Goal: Information Seeking & Learning: Learn about a topic

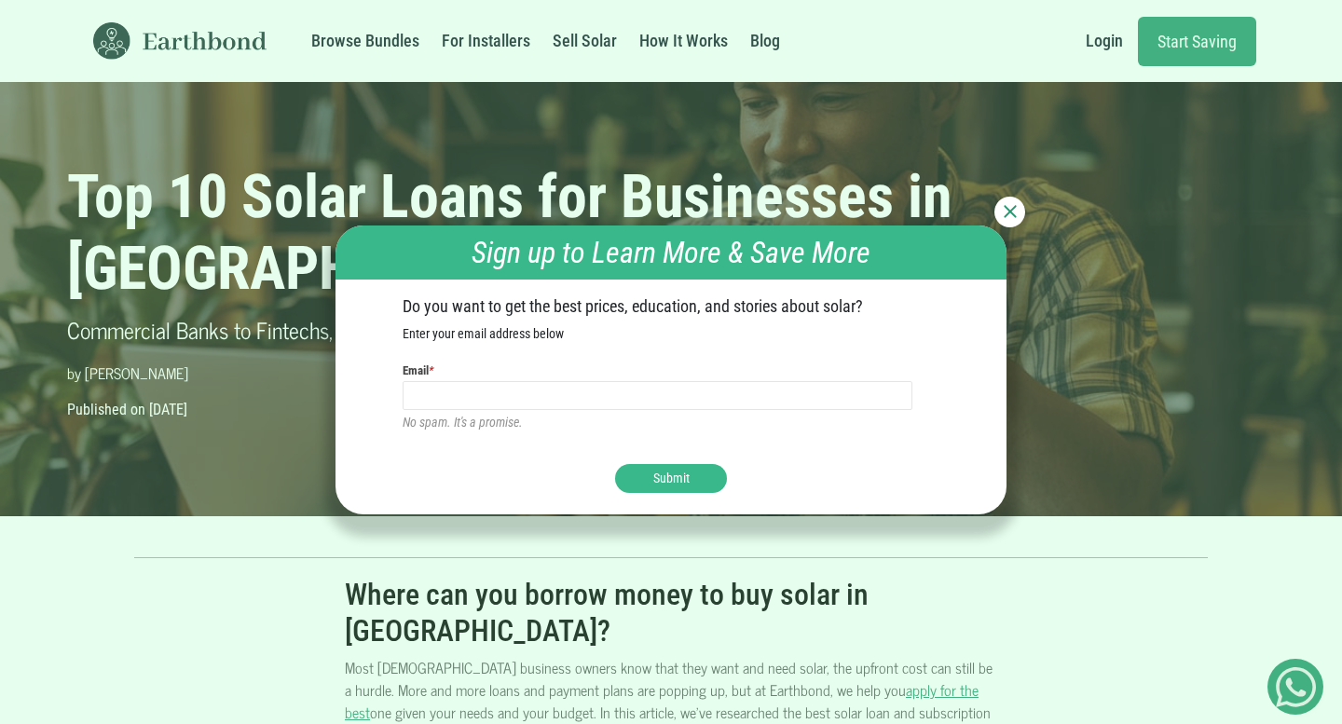
click at [1017, 216] on div at bounding box center [1010, 212] width 31 height 31
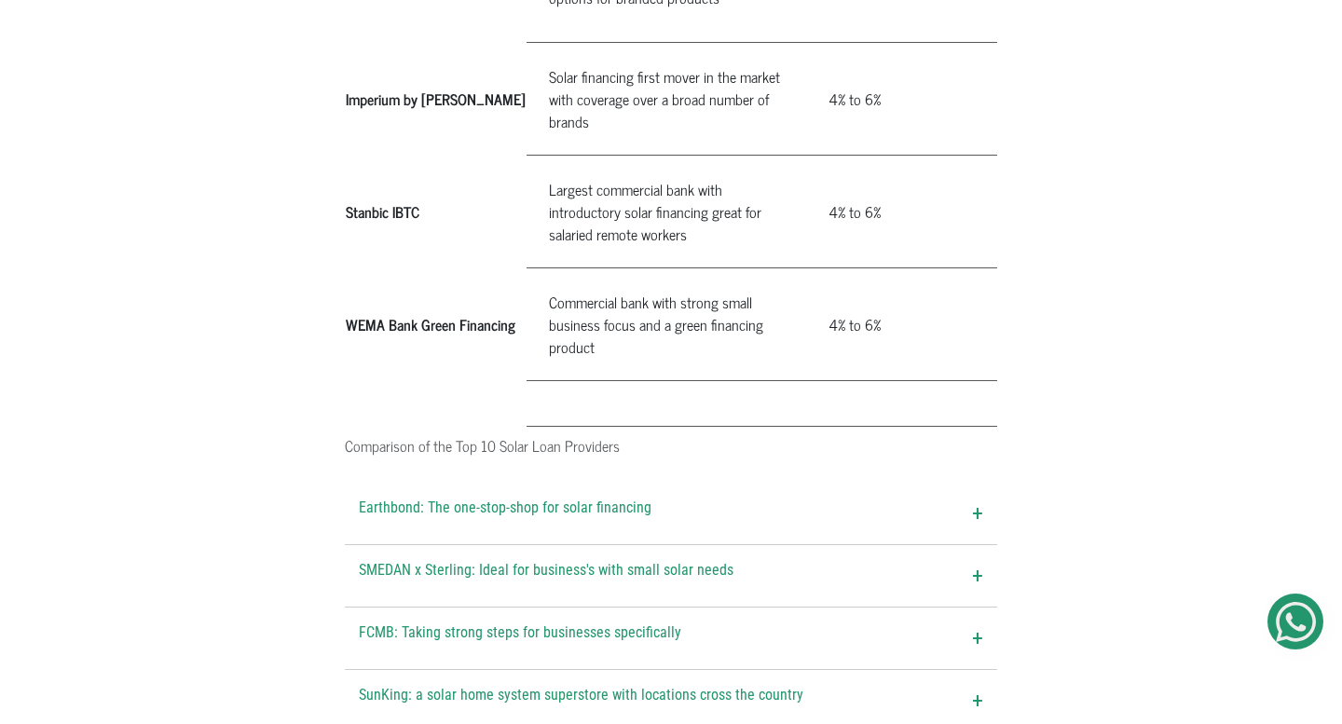
scroll to position [2075, 0]
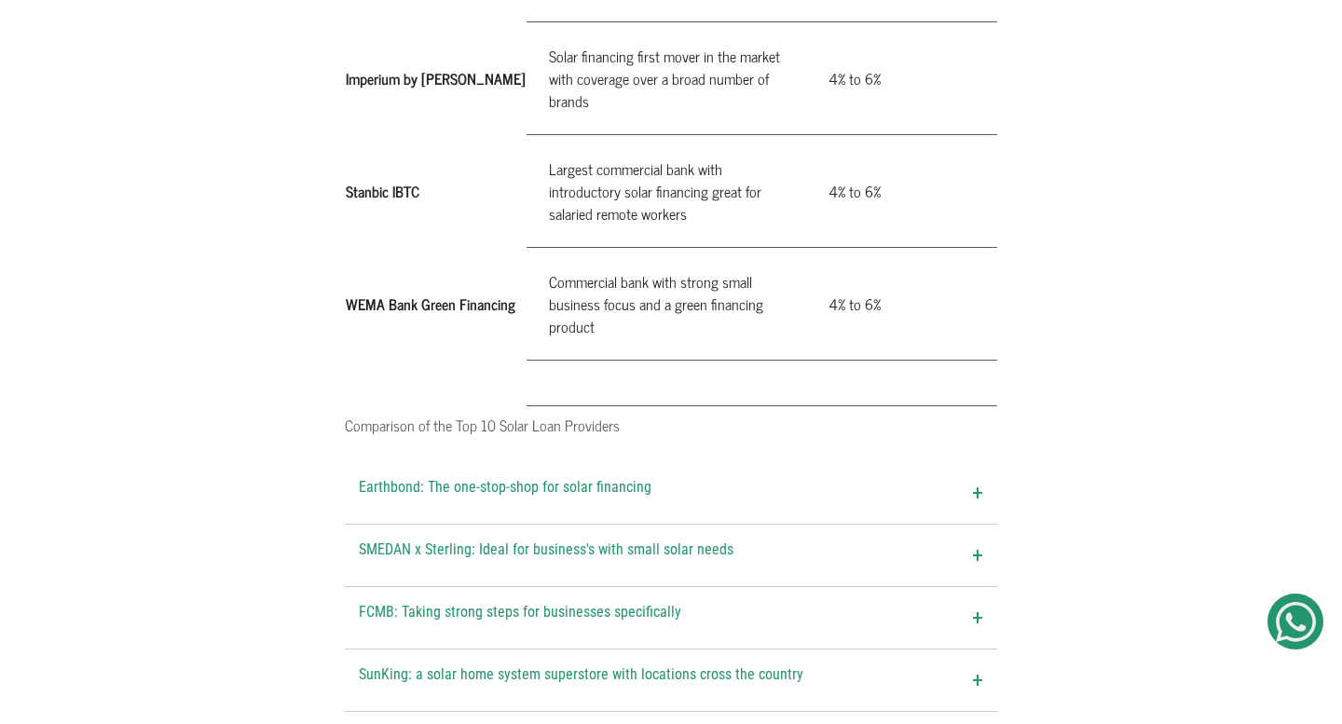
click at [977, 476] on span "+" at bounding box center [977, 493] width 11 height 34
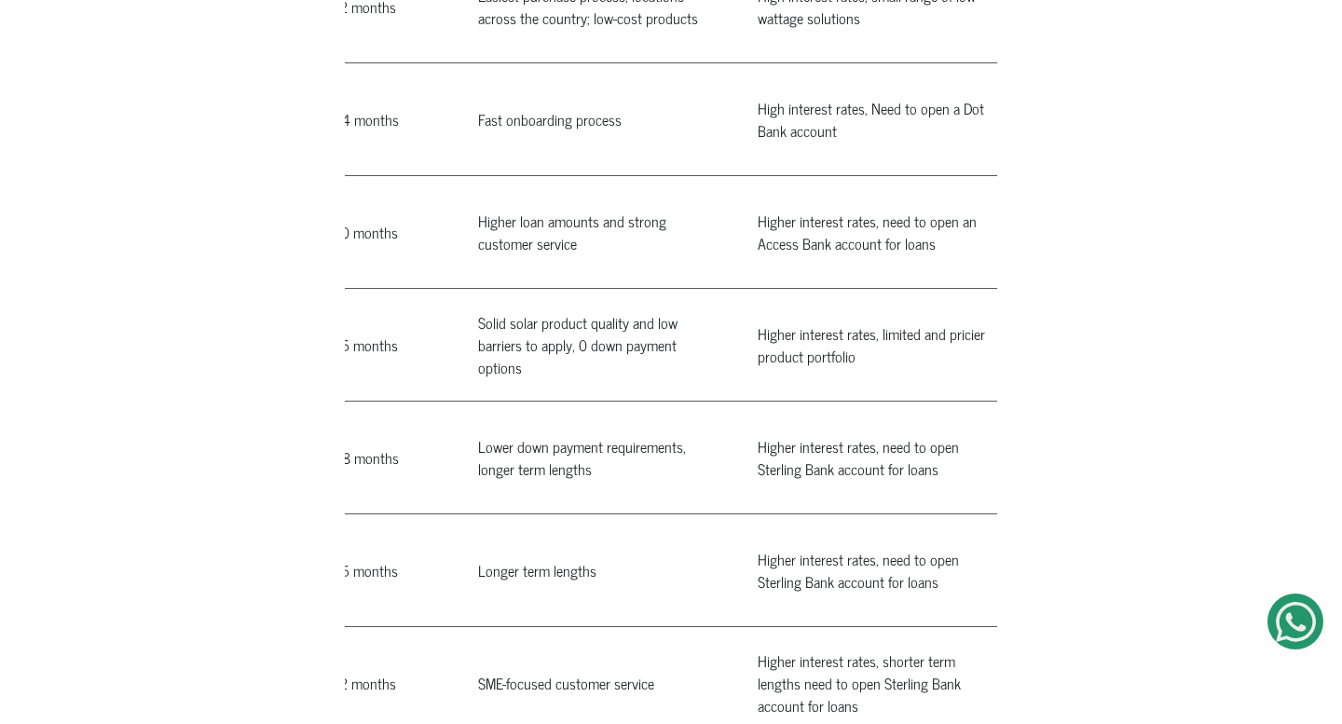
scroll to position [1696, 0]
drag, startPoint x: 367, startPoint y: 281, endPoint x: 974, endPoint y: 634, distance: 702.2
click at [974, 634] on table "Comparison of the Top 10 Solar Loan Providers Provider Bottom Line" at bounding box center [153, 161] width 1724 height 1323
copy table "Loremips Dolors Amet Consecte Adip (elitsed) Doeiusmo Temp Incidid Utlabor Etdo…"
click at [1134, 206] on div "Where can you borrow money to buy solar in [GEOGRAPHIC_DATA]? Most [DEMOGRAPHIC…" at bounding box center [671, 593] width 1342 height 3460
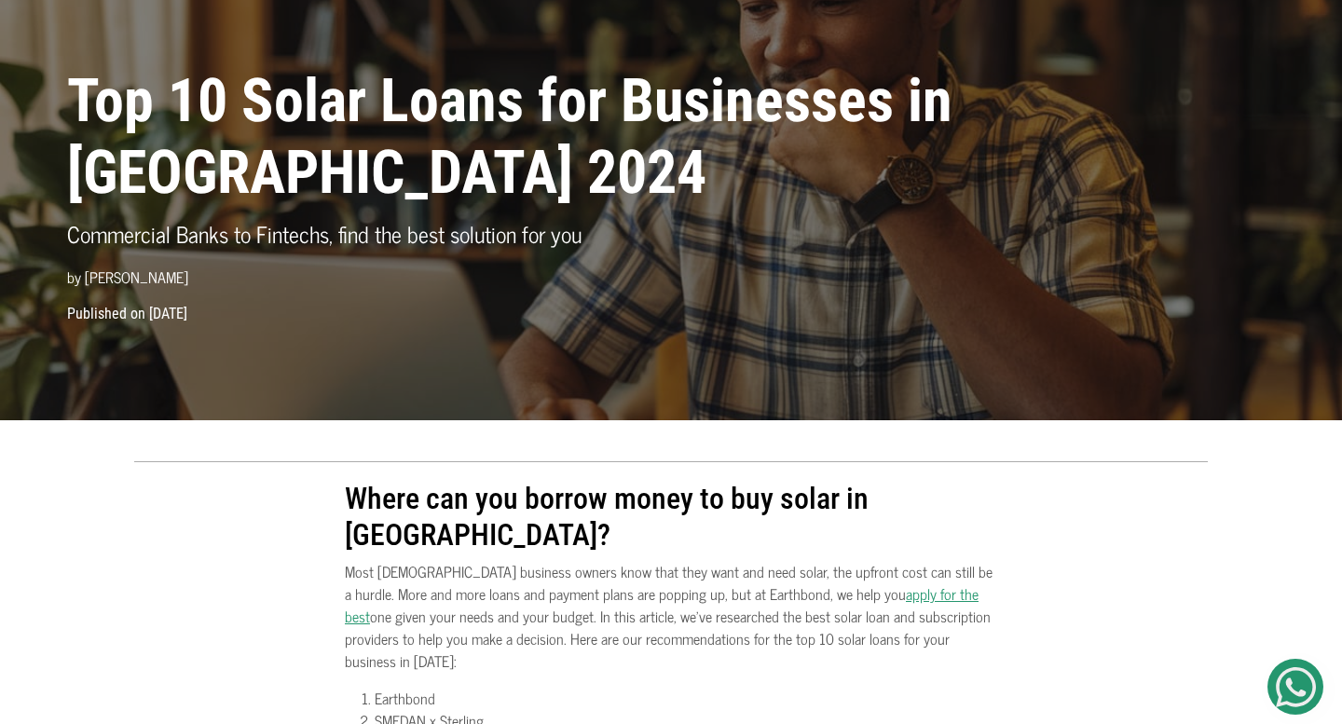
scroll to position [95, 0]
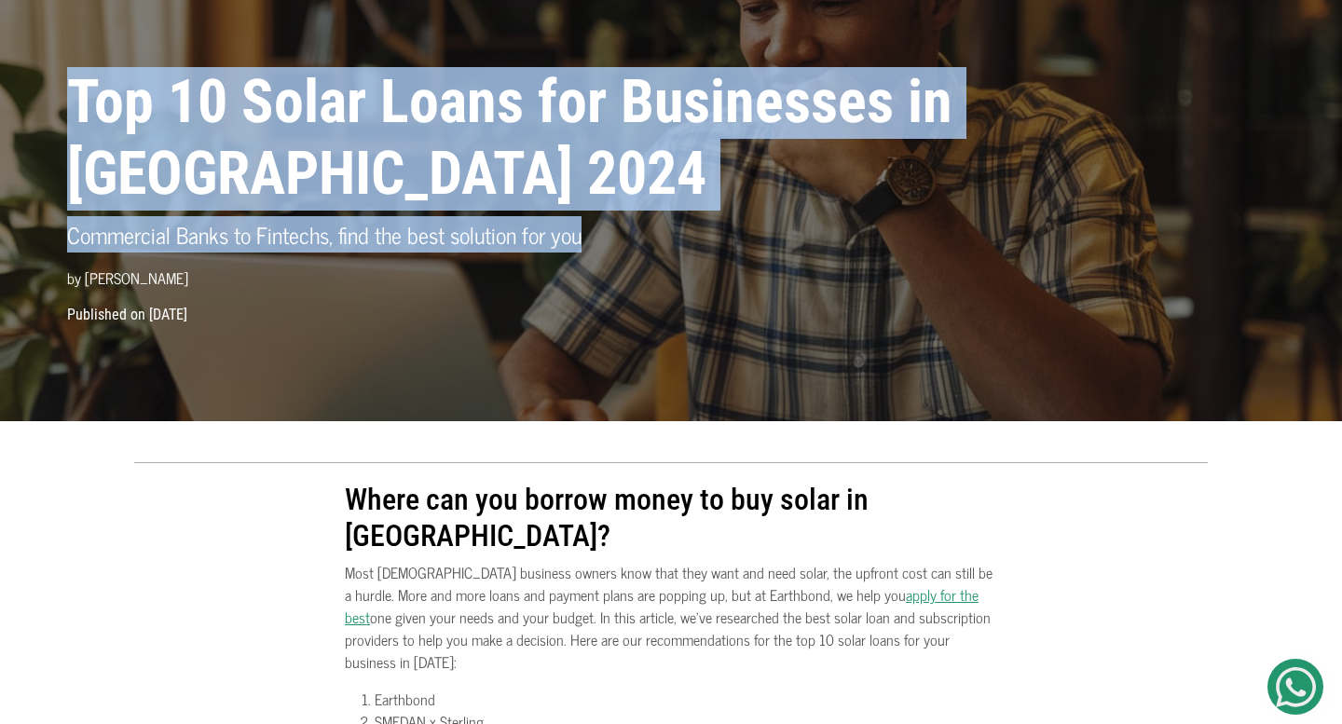
drag, startPoint x: 72, startPoint y: 104, endPoint x: 584, endPoint y: 240, distance: 530.4
click at [584, 240] on div "Top 10 Solar Loans for Businesses in [GEOGRAPHIC_DATA] 2024 Commercial Banks to…" at bounding box center [517, 185] width 923 height 237
copy div "Top 10 Solar Loans for Businesses in [GEOGRAPHIC_DATA] 2024 Commercial Banks to…"
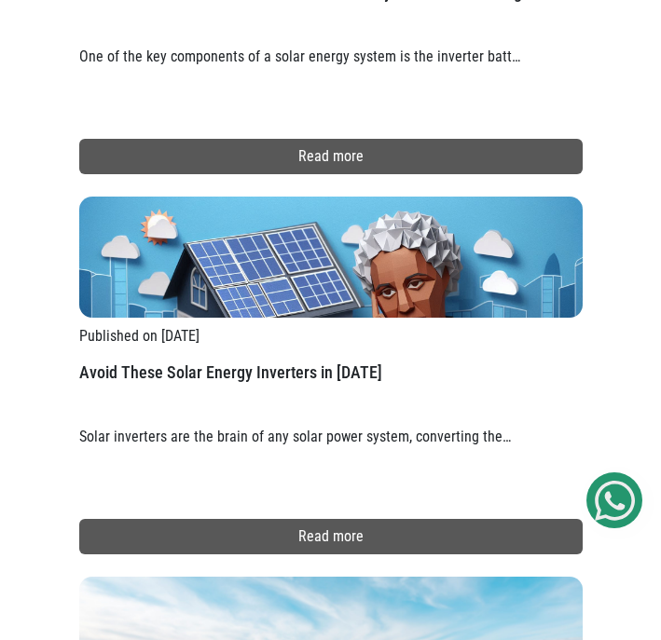
scroll to position [4204, 0]
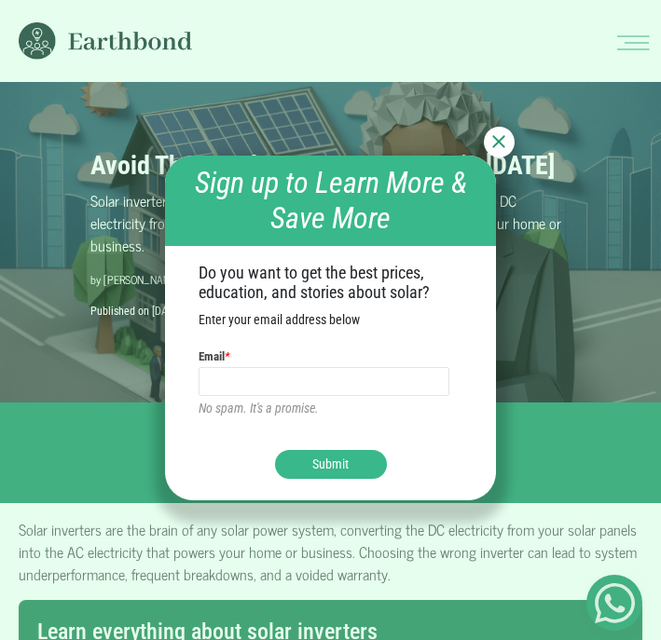
click at [501, 136] on img at bounding box center [498, 141] width 13 height 13
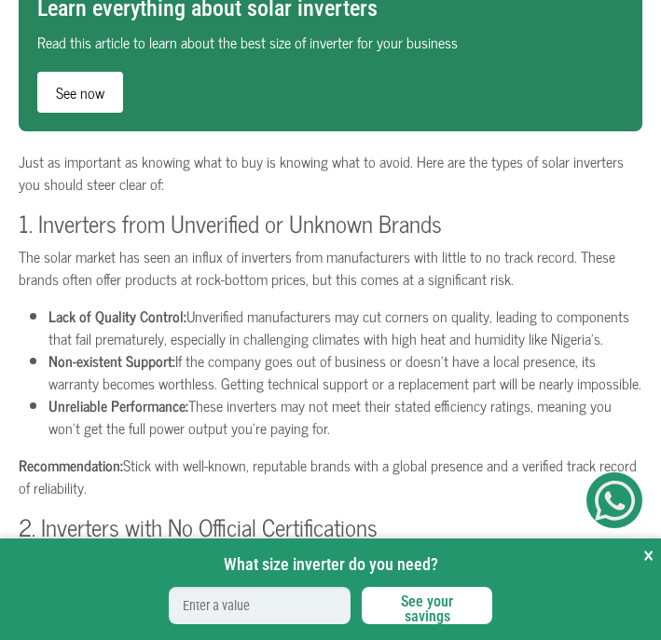
scroll to position [631, 0]
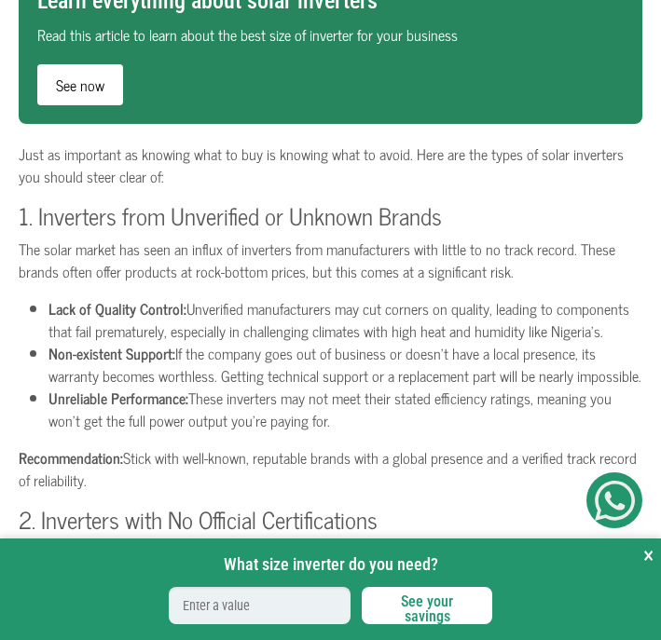
click at [649, 558] on button "×" at bounding box center [648, 556] width 10 height 34
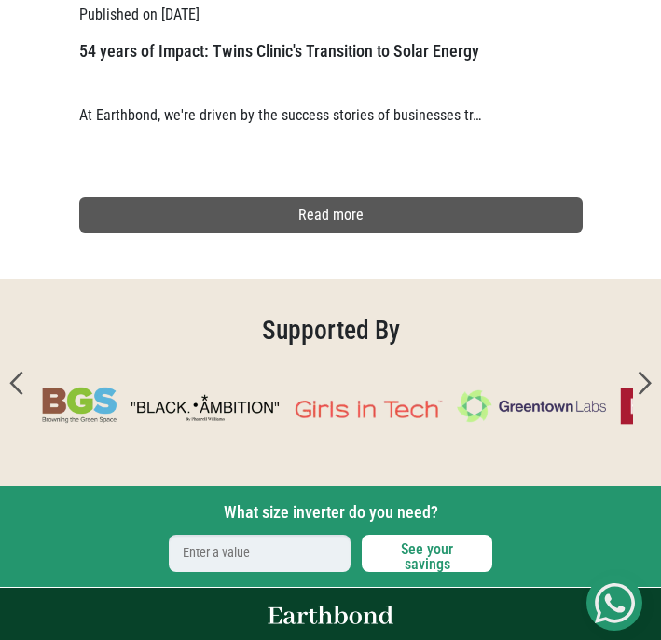
scroll to position [3602, 0]
